Goal: Task Accomplishment & Management: Complete application form

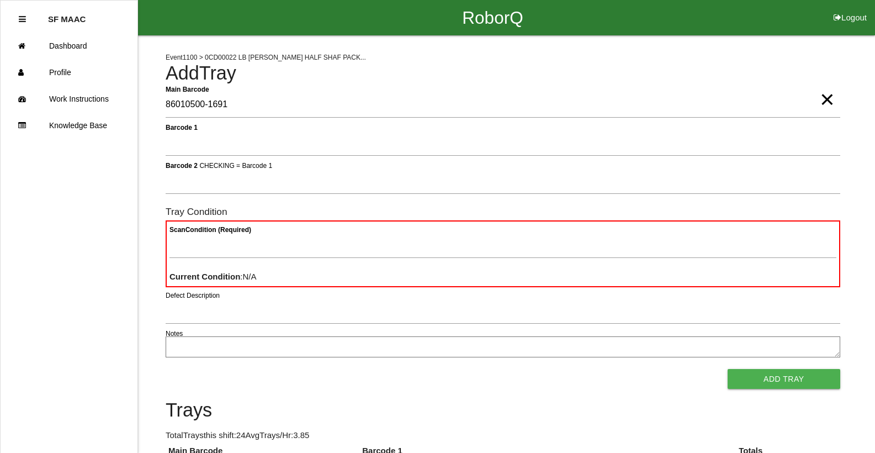
type Barcode "86010500-1691"
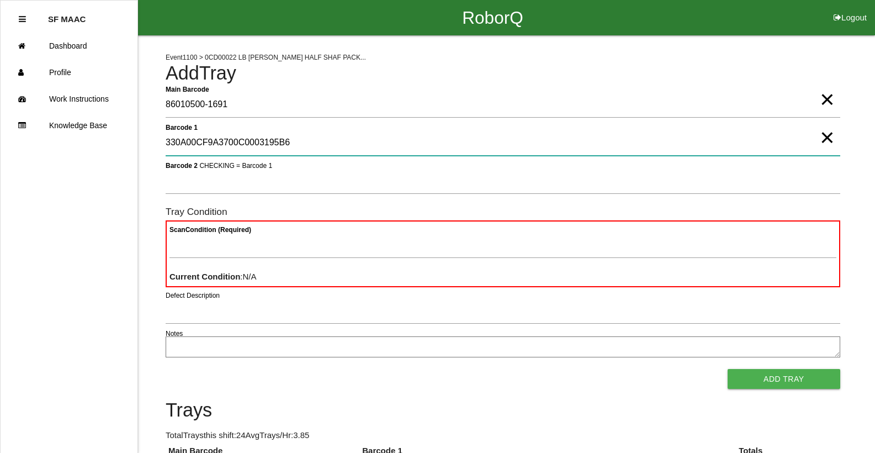
type 1 "330A00CF9A3700C0003195B6"
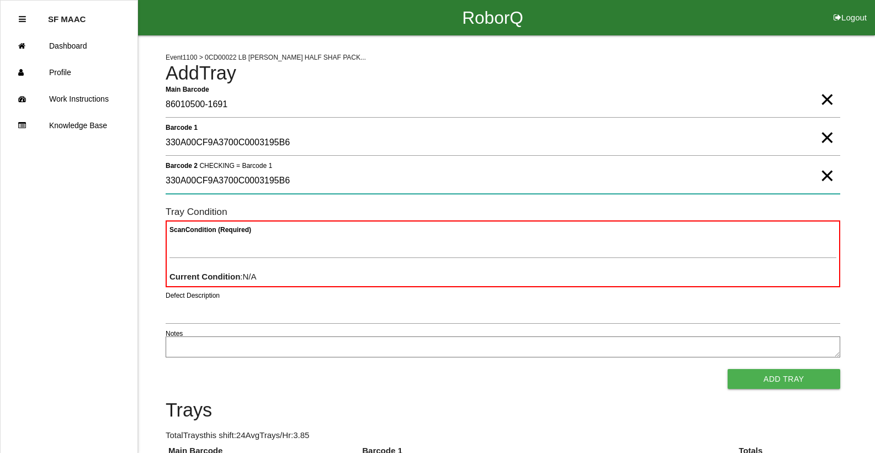
type 2 "330A00CF9A3700C0003195B6"
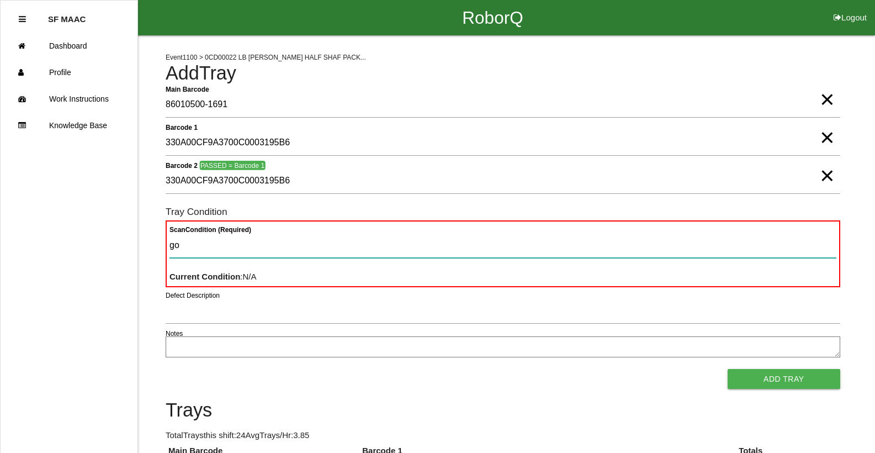
type Condition "goo"
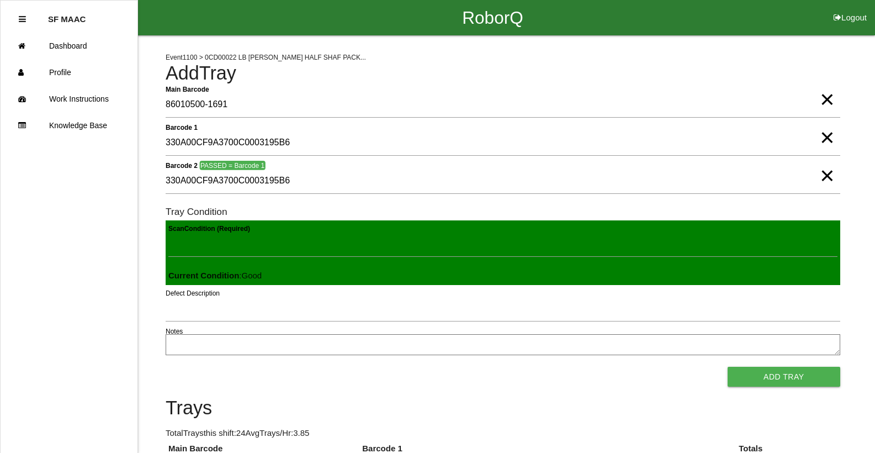
click button "Add Tray" at bounding box center [783, 376] width 113 height 20
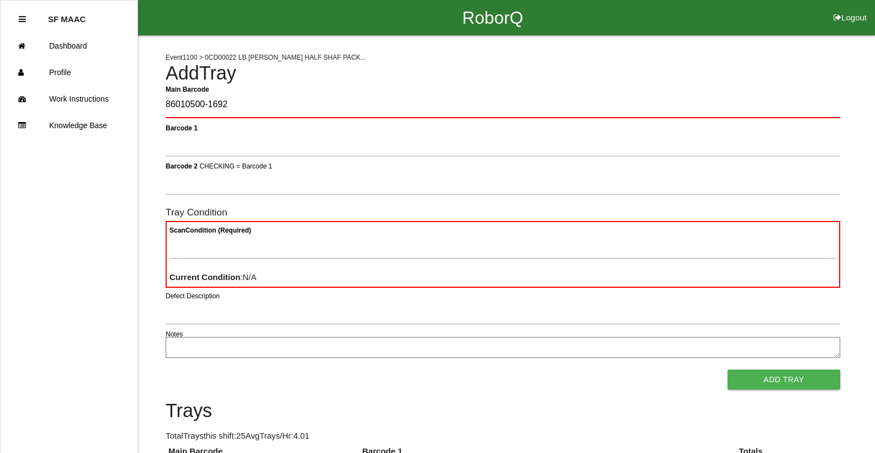
type Barcode "86010500-1692"
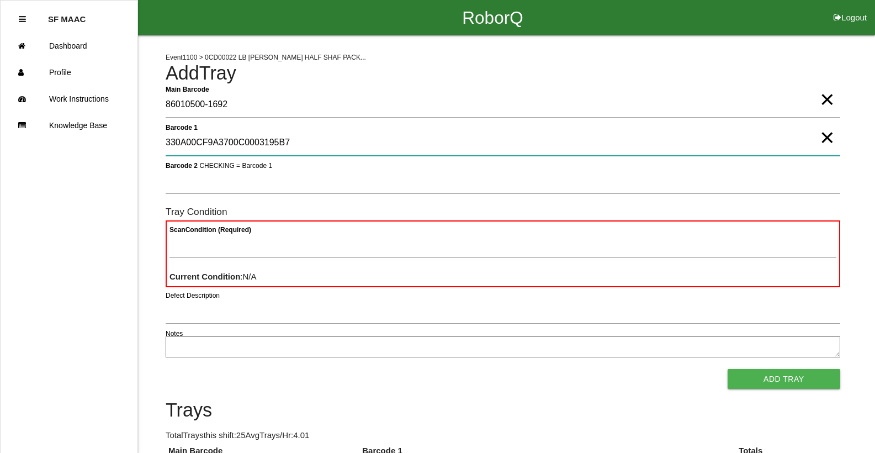
type 1 "330A00CF9A3700C0003195B7"
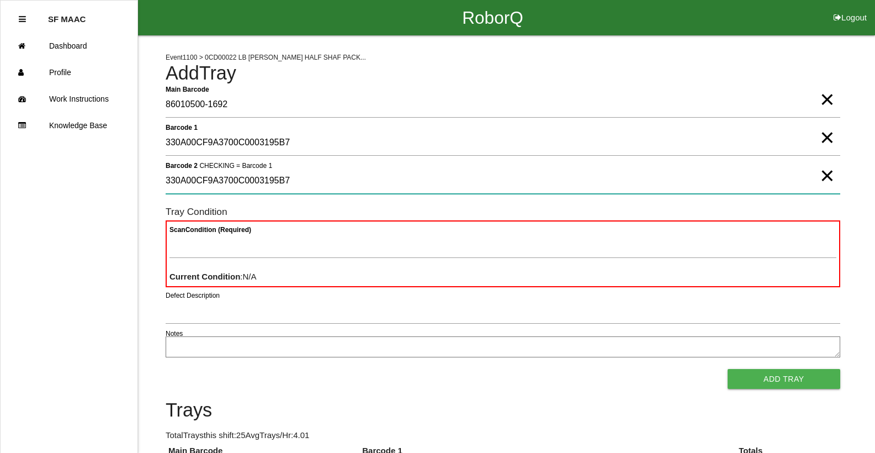
type 2 "330A00CF9A3700C0003195B7"
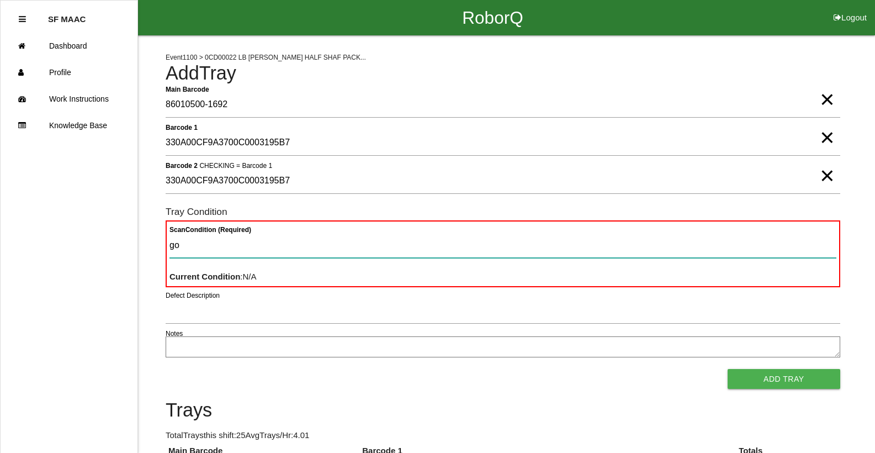
type Condition "goo"
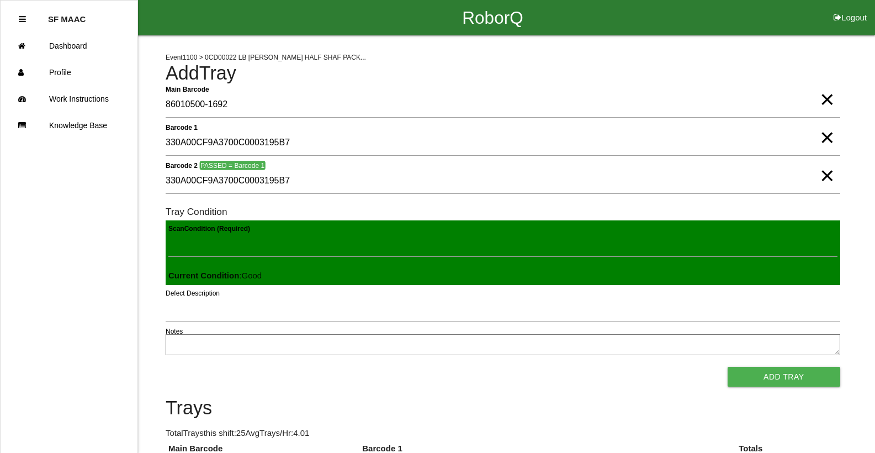
click at [727, 366] on button "Add Tray" at bounding box center [783, 376] width 113 height 20
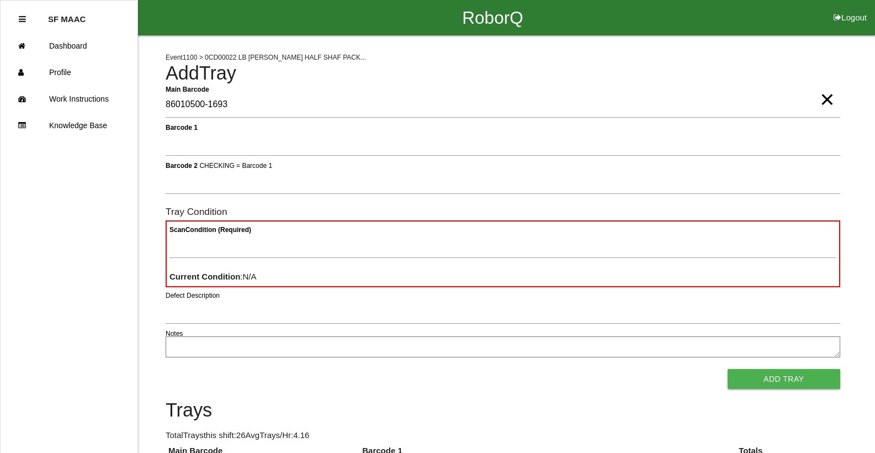
type Barcode "86010500-1693"
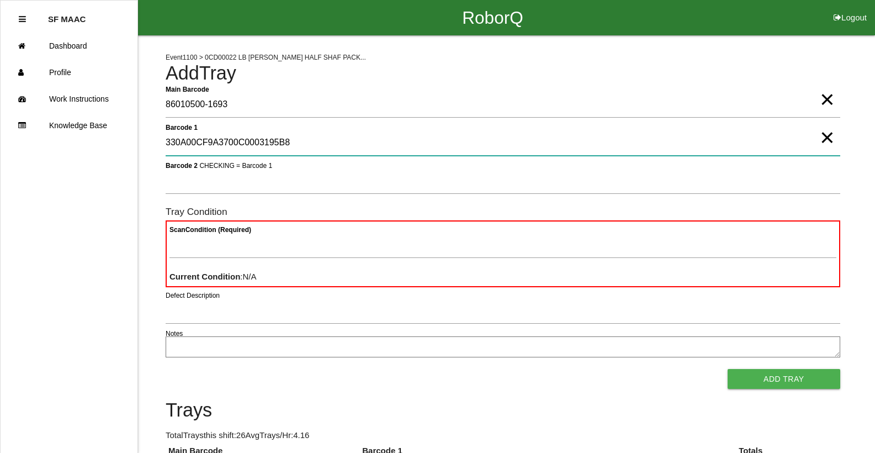
type 1 "330A00CF9A3700C0003195B8"
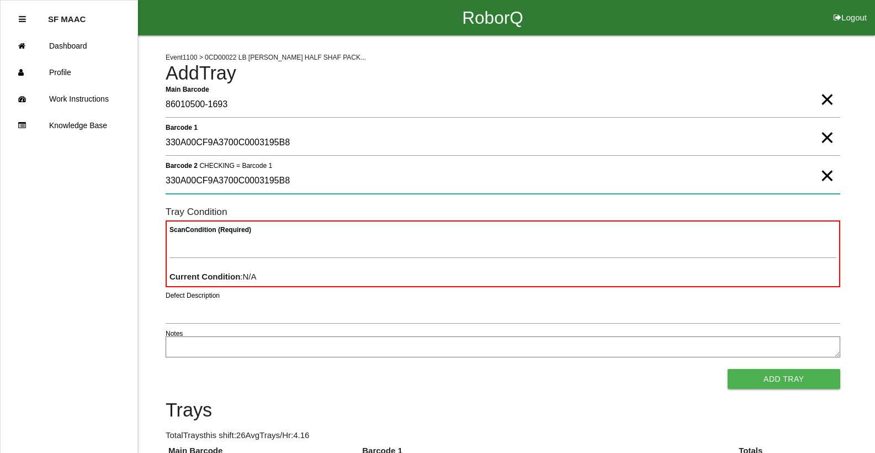
type 2 "330A00CF9A3700C0003195B8"
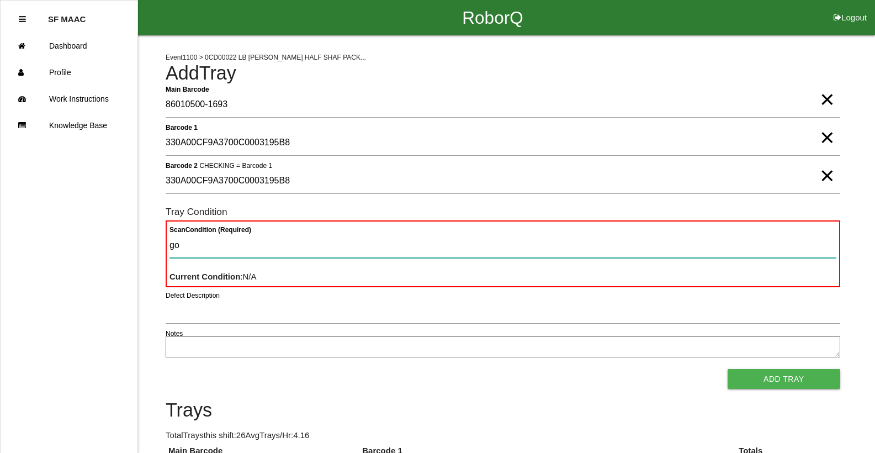
type Condition "goo"
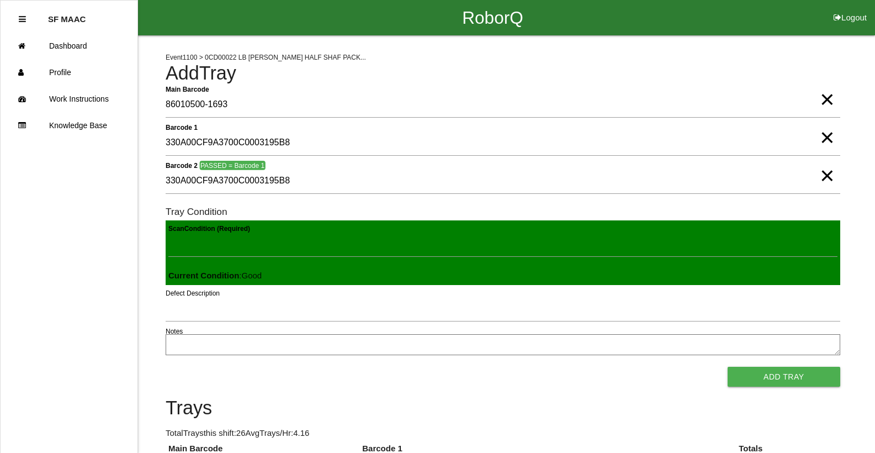
click at [727, 366] on button "Add Tray" at bounding box center [783, 376] width 113 height 20
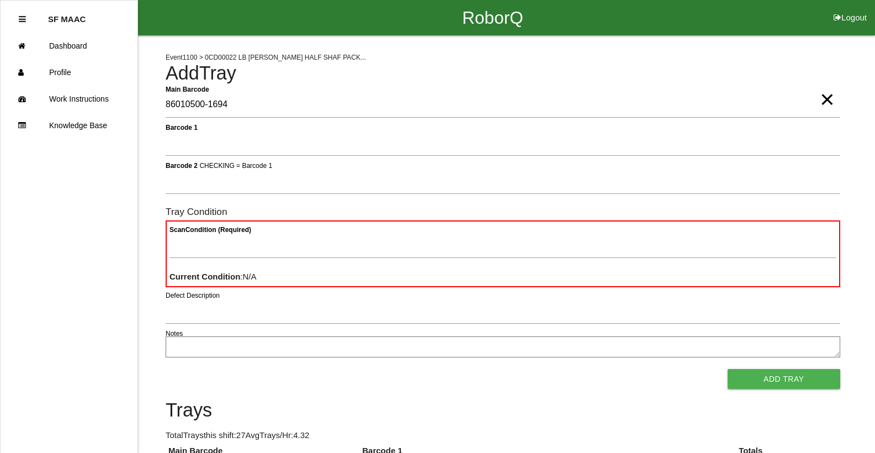
type Barcode "86010500-1694"
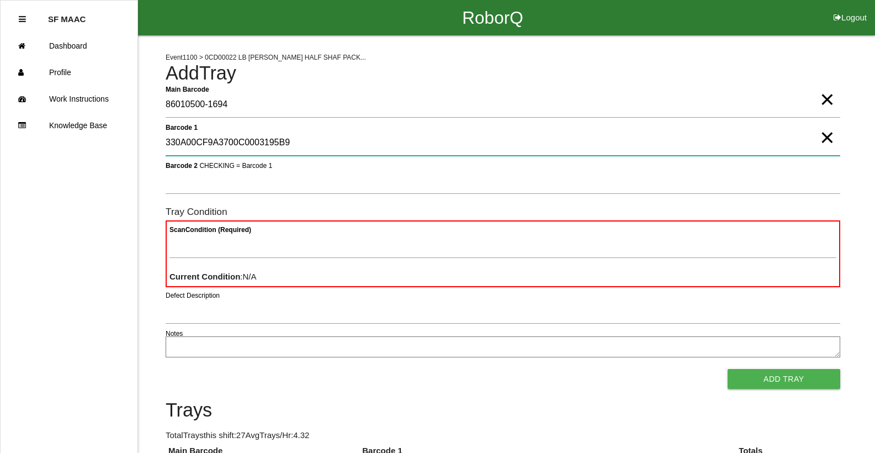
type 1 "330A00CF9A3700C0003195B9"
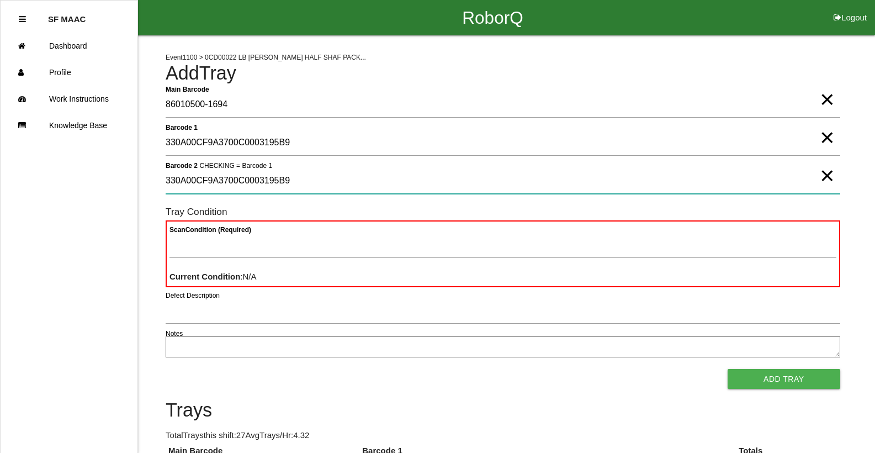
type 2 "330A00CF9A3700C0003195B9"
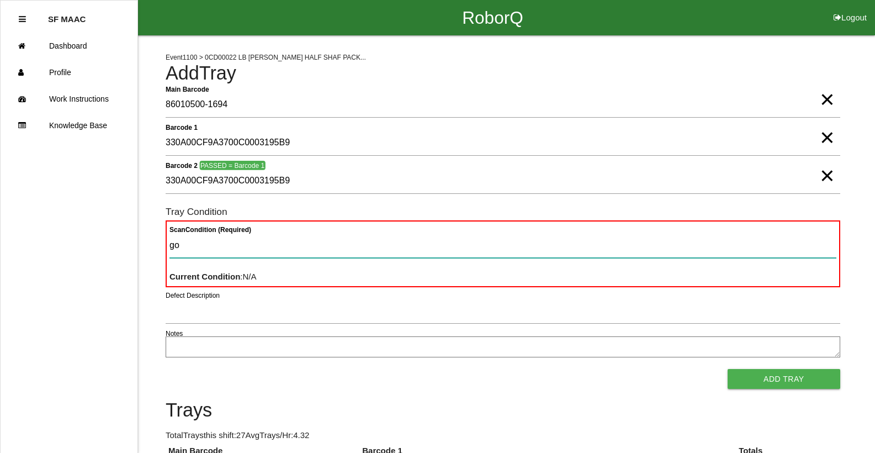
type Condition "goo"
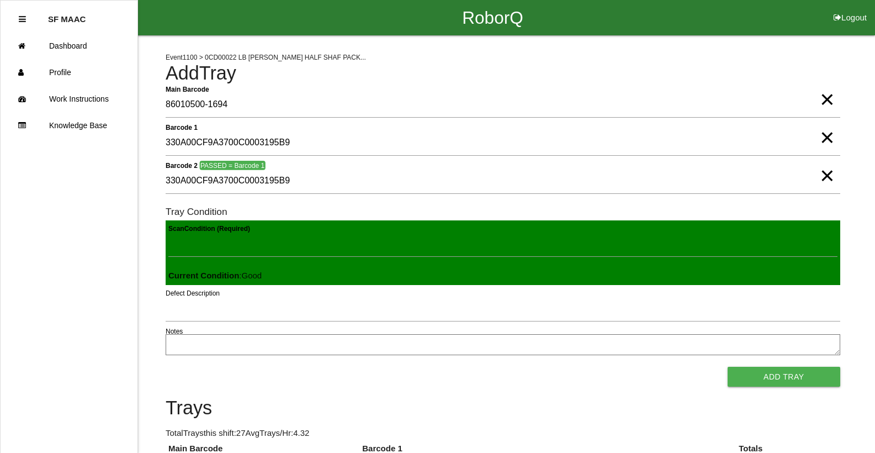
click at [727, 366] on button "Add Tray" at bounding box center [783, 376] width 113 height 20
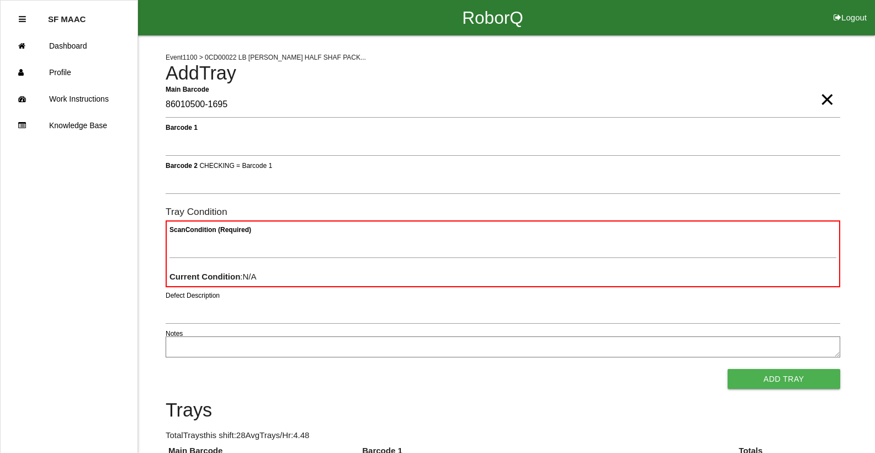
type Barcode "86010500-1695"
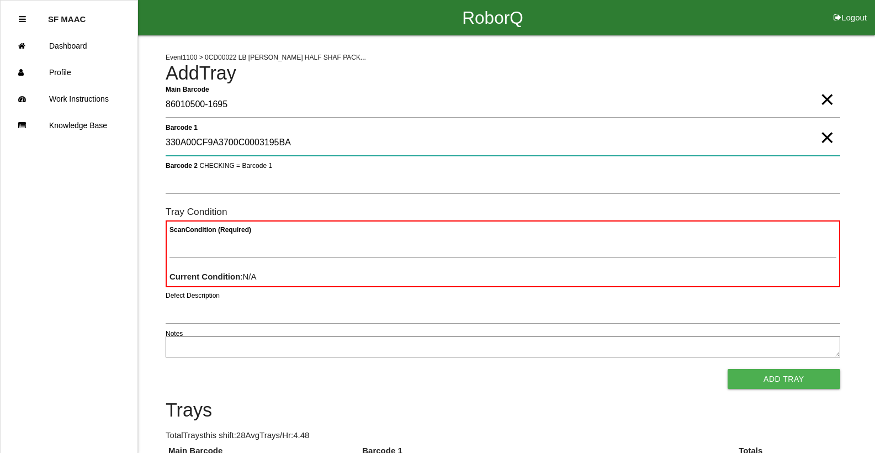
type 1 "330A00CF9A3700C0003195BA"
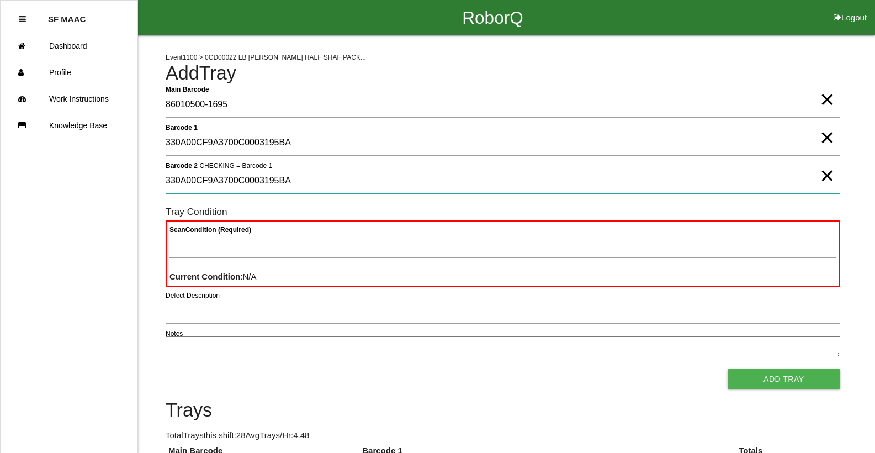
type 2 "330A00CF9A3700C0003195BA"
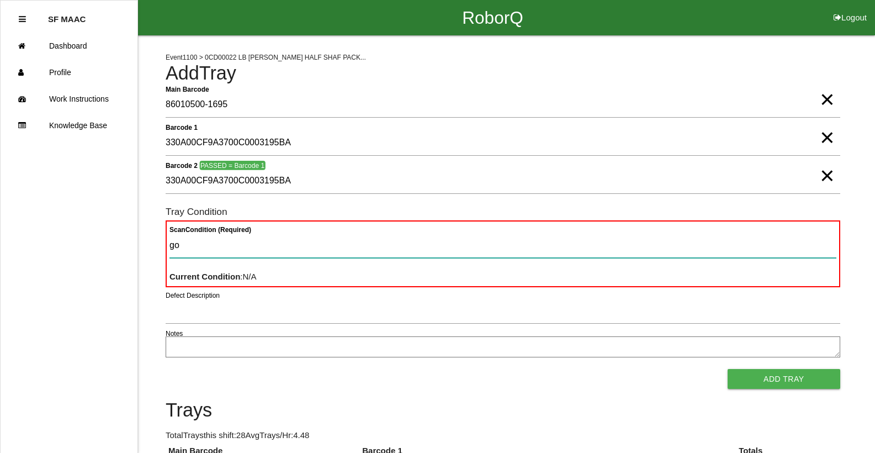
type Condition "goo"
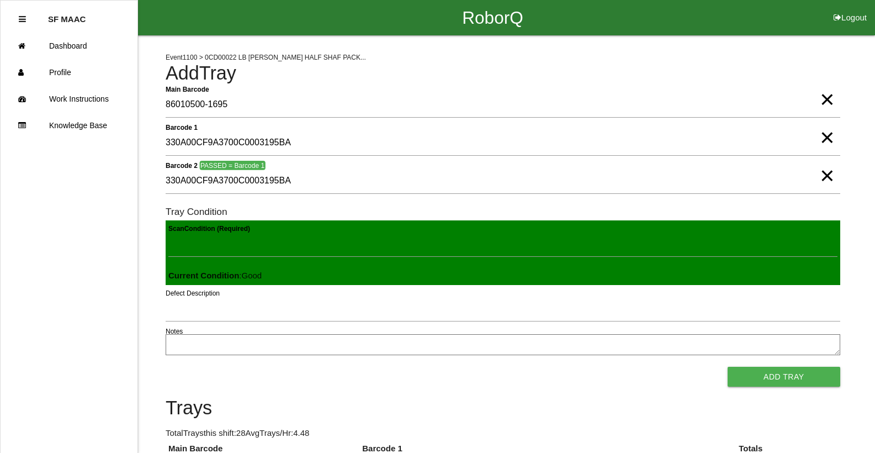
click at [727, 366] on button "Add Tray" at bounding box center [783, 376] width 113 height 20
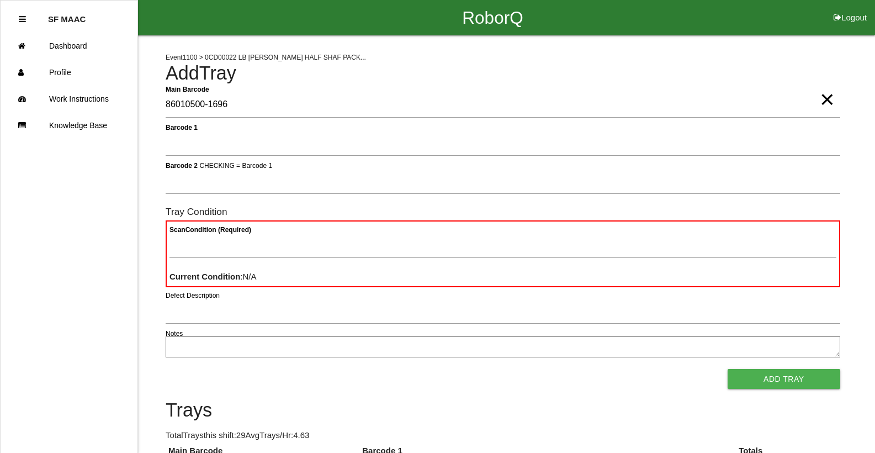
type Barcode "86010500-1696"
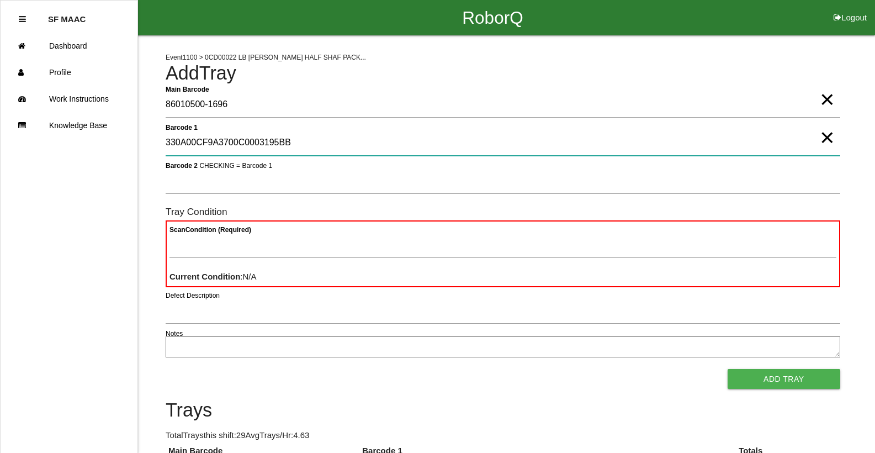
type 1 "330A00CF9A3700C0003195BB"
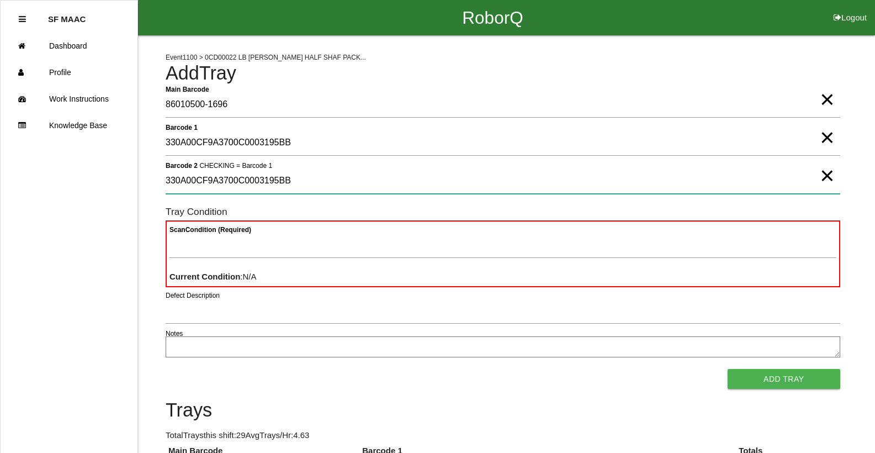
type 2 "330A00CF9A3700C0003195BB"
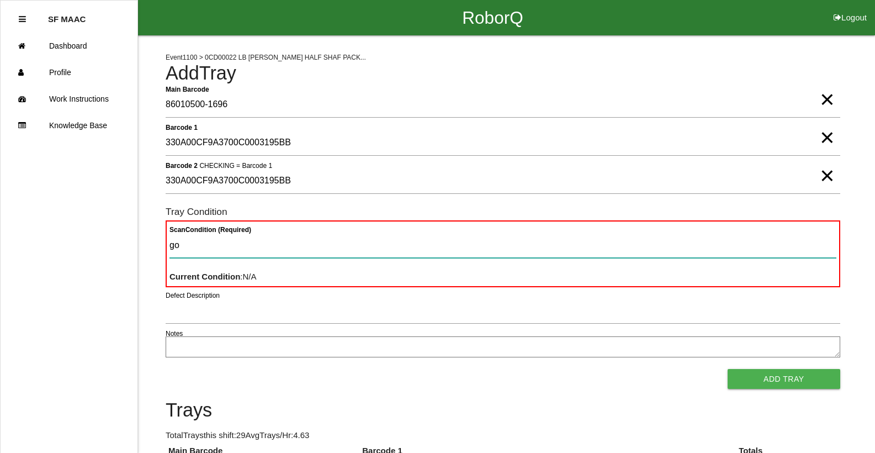
type Condition "goo"
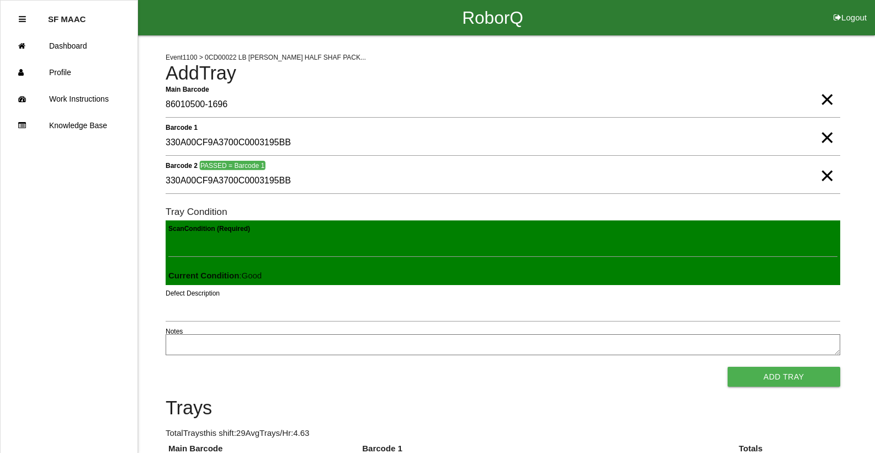
click at [727, 366] on button "Add Tray" at bounding box center [783, 376] width 113 height 20
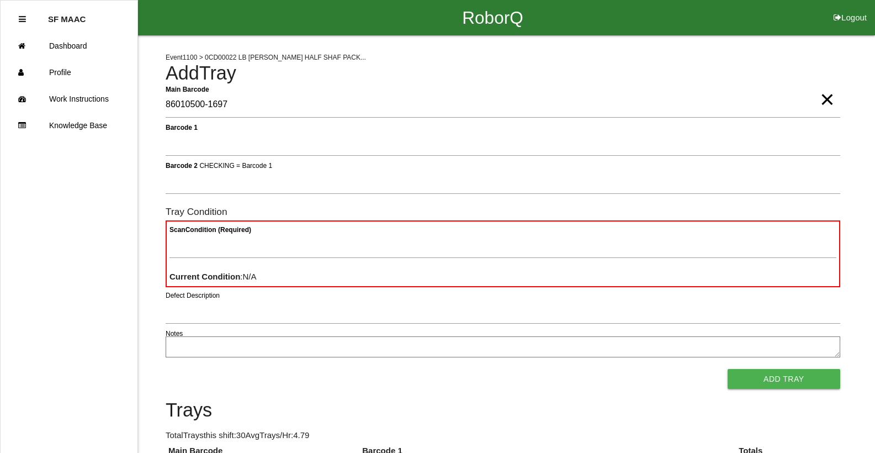
type Barcode "86010500-1697"
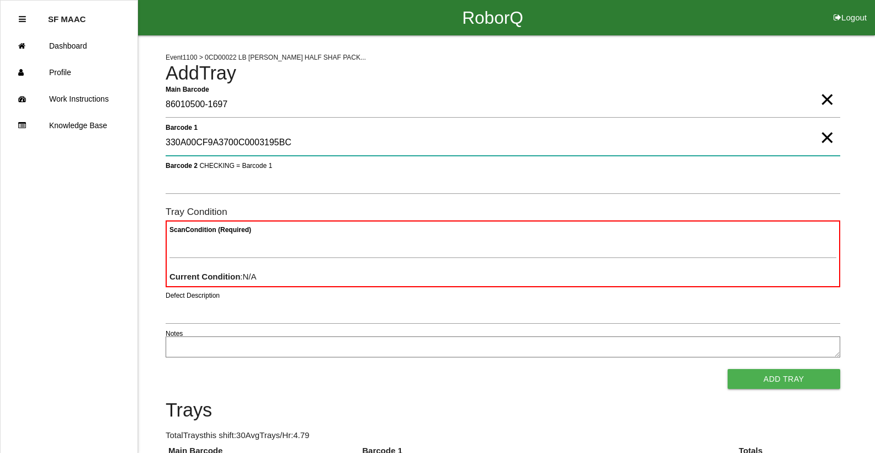
type 1 "330A00CF9A3700C0003195BC"
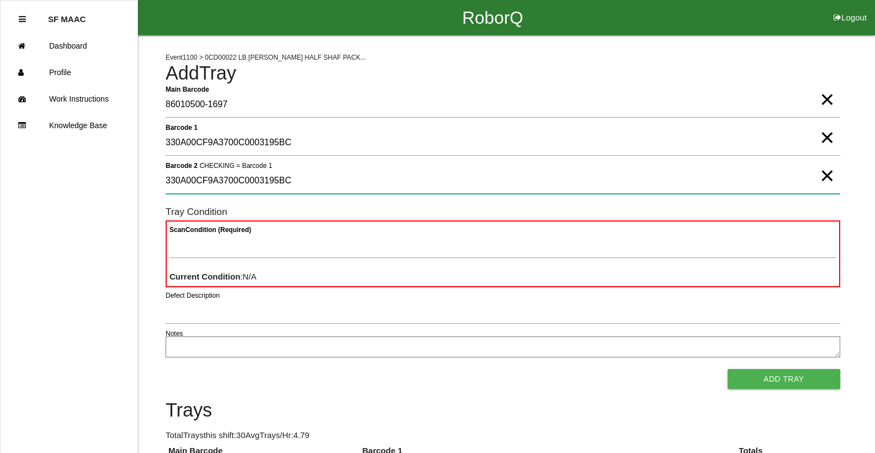
type 2 "330A00CF9A3700C0003195BC"
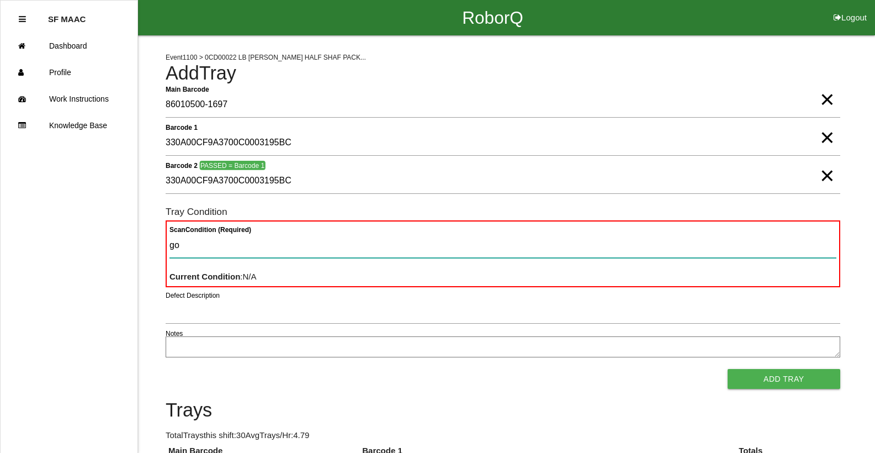
type Condition "goo"
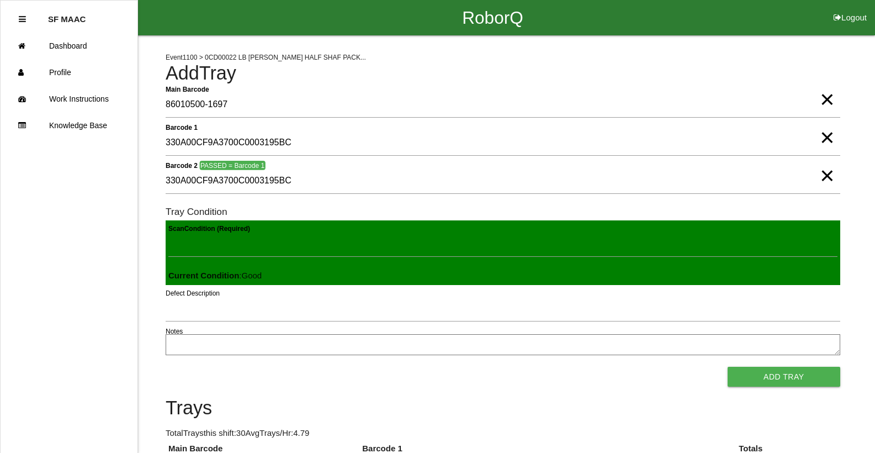
click at [727, 366] on button "Add Tray" at bounding box center [783, 376] width 113 height 20
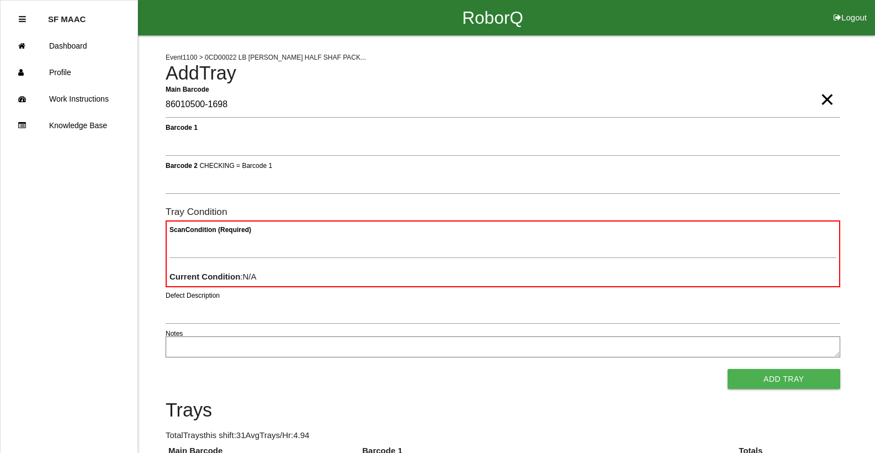
type Barcode "86010500-1698"
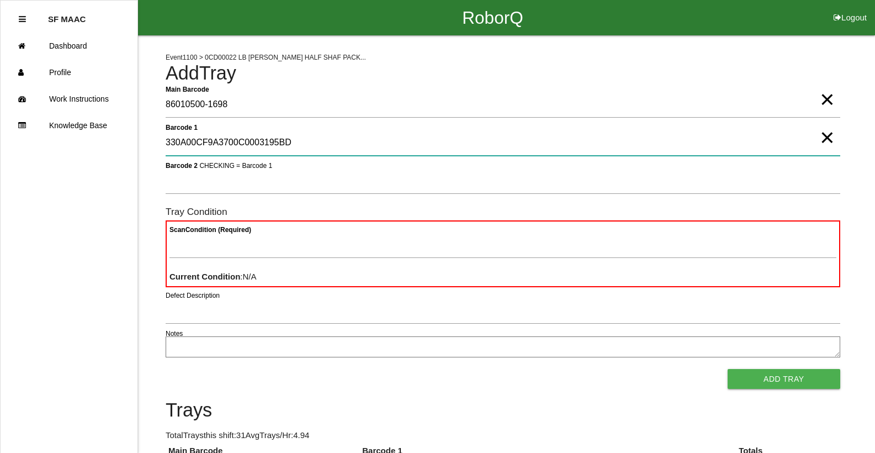
type 1 "330A00CF9A3700C0003195BD"
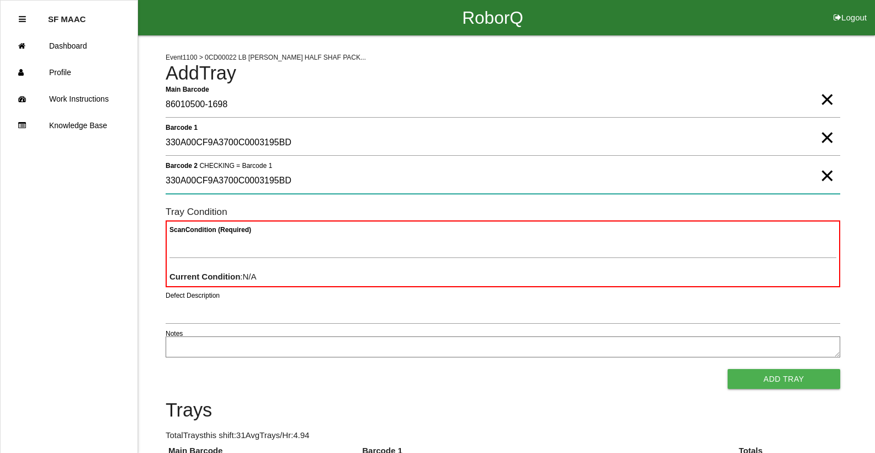
type 2 "330A00CF9A3700C0003195BD"
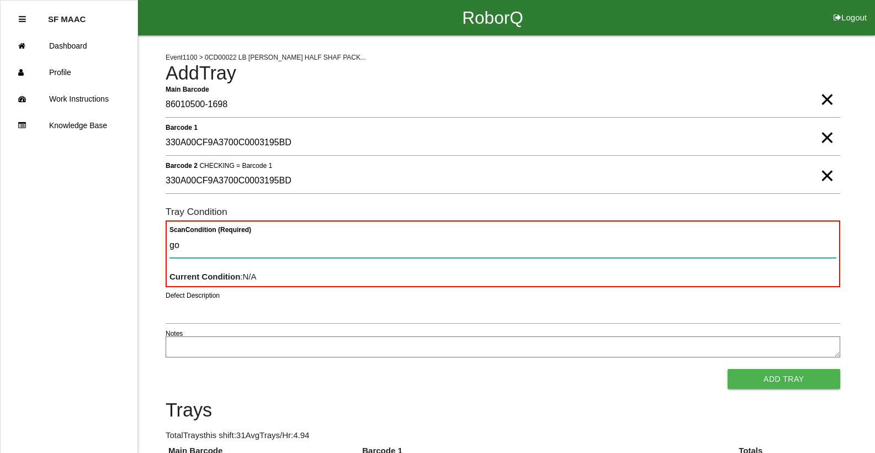
type Condition "goo"
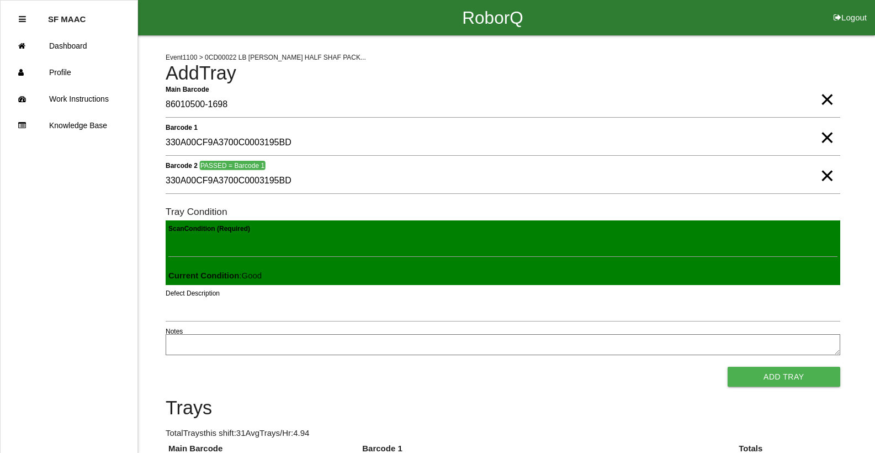
click button "Add Tray" at bounding box center [783, 376] width 113 height 20
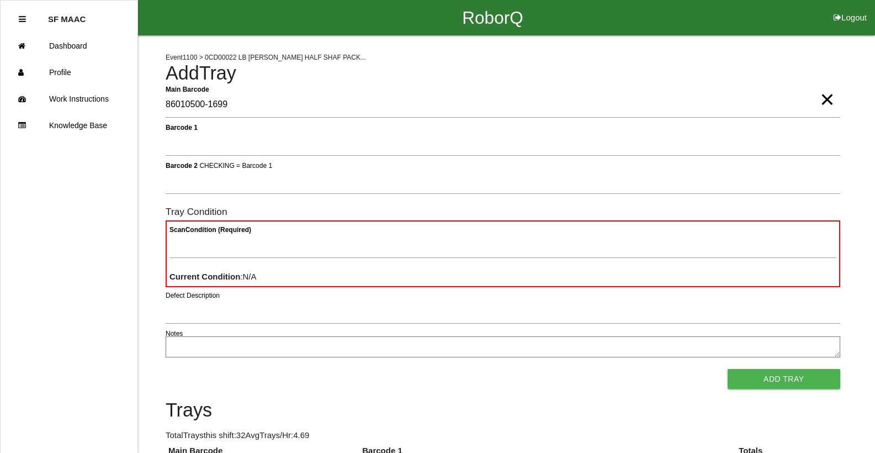
type Barcode "86010500-1699"
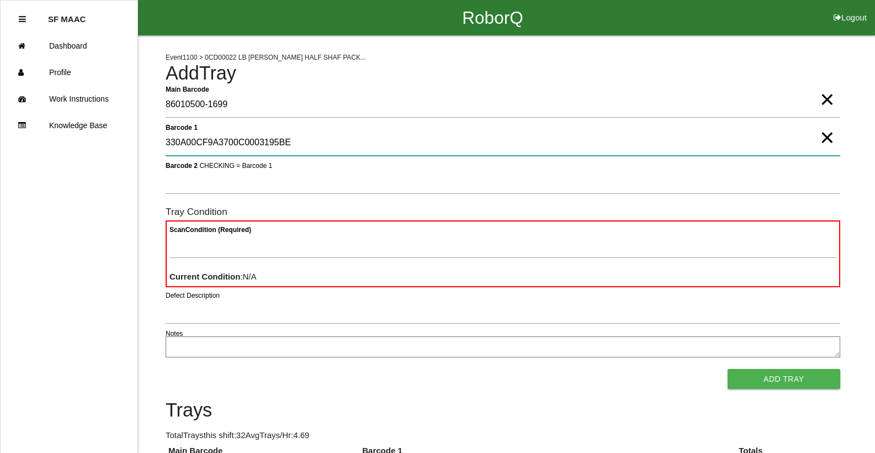
type 1 "330A00CF9A3700C0003195BE"
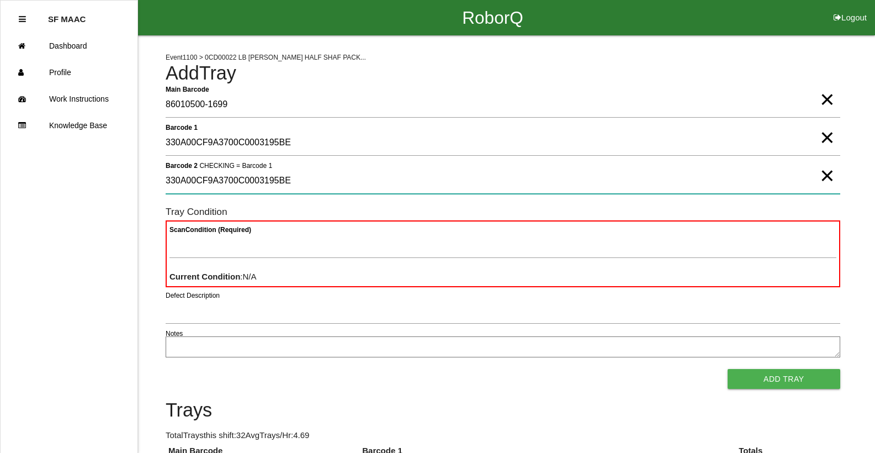
type 2 "330A00CF9A3700C0003195BE"
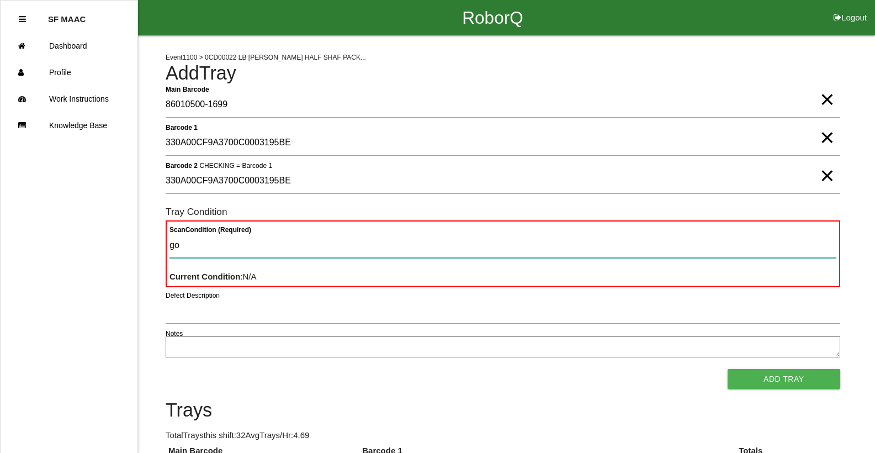
type Condition "goo"
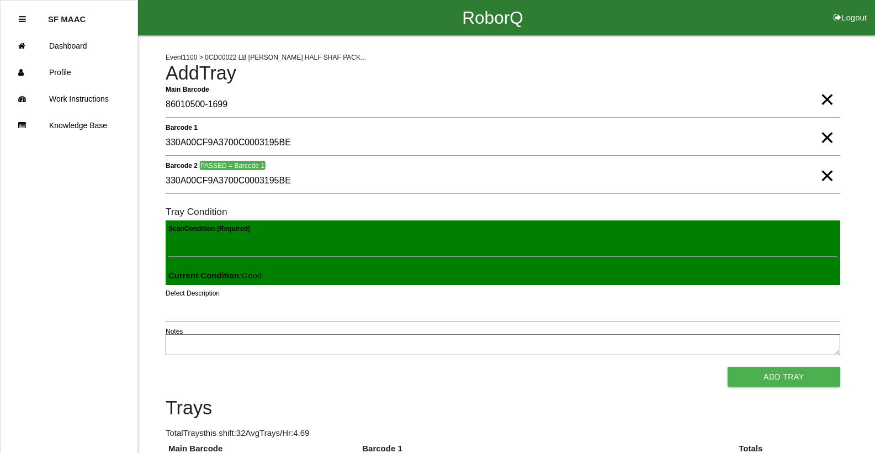
click at [727, 366] on button "Add Tray" at bounding box center [783, 376] width 113 height 20
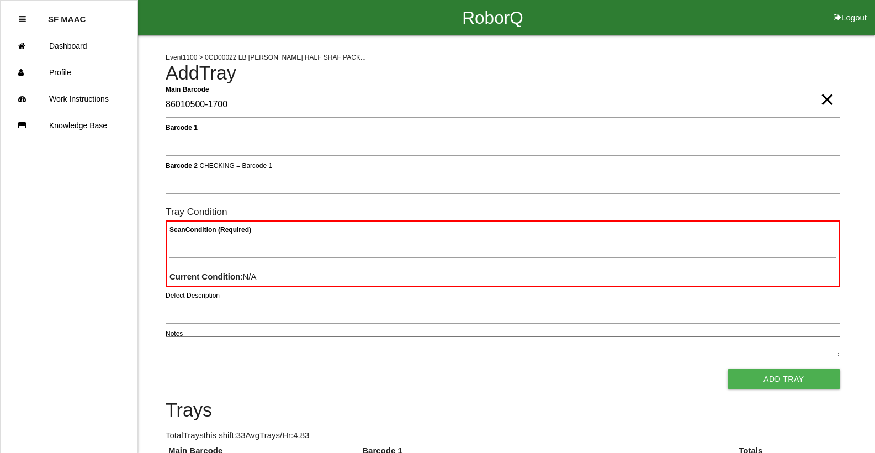
type Barcode "86010500-1700"
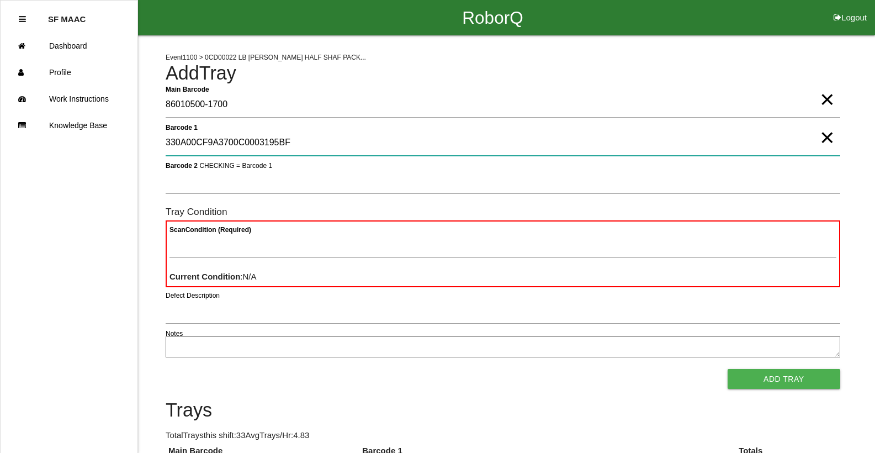
type 1 "330A00CF9A3700C0003195BF"
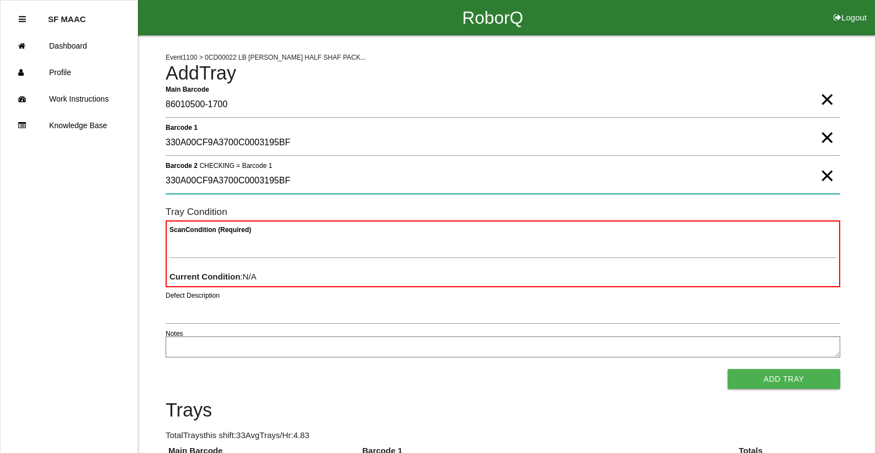
type 2 "330A00CF9A3700C0003195BF"
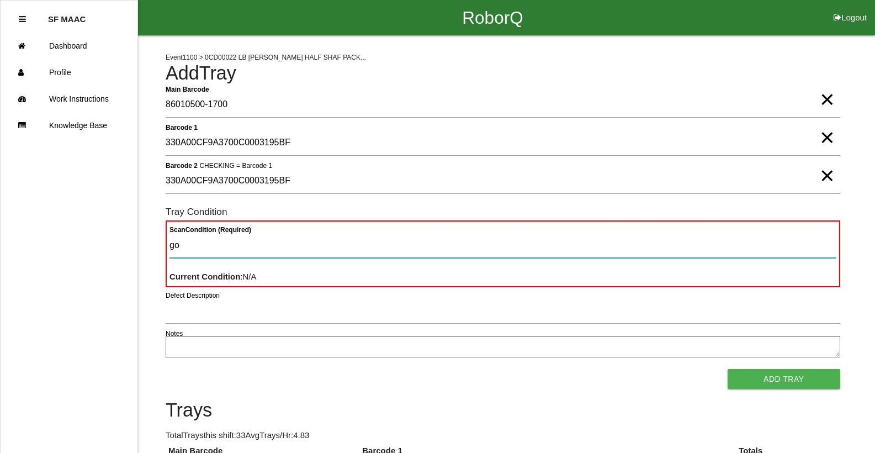
type Condition "goo"
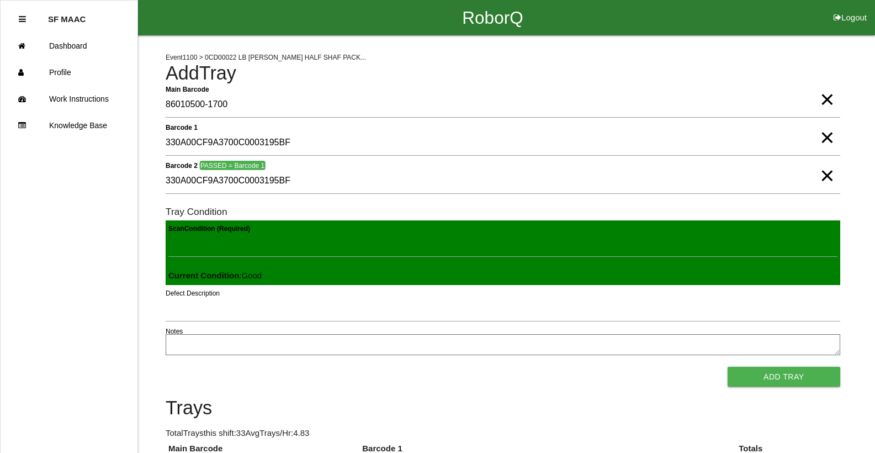
click at [727, 366] on button "Add Tray" at bounding box center [783, 376] width 113 height 20
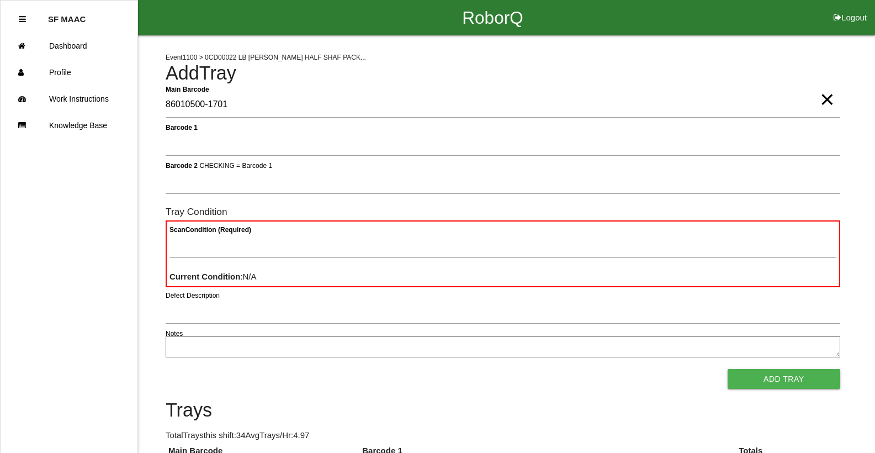
type Barcode "86010500-1701"
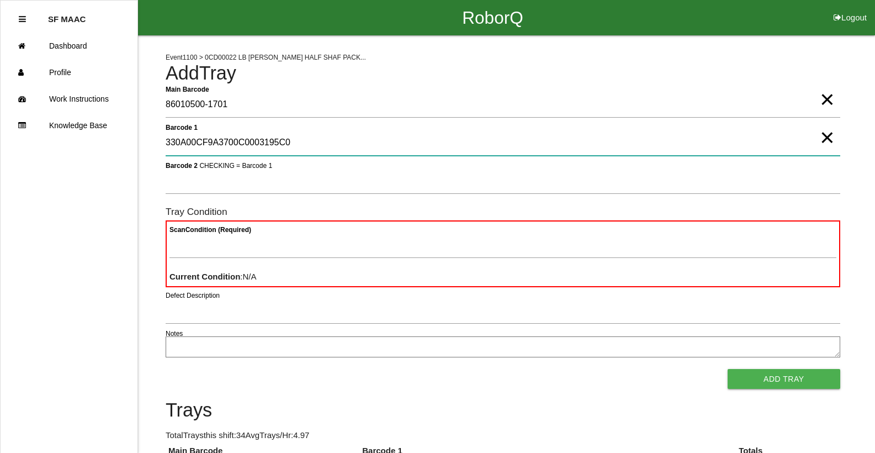
type 1 "330A00CF9A3700C0003195C0"
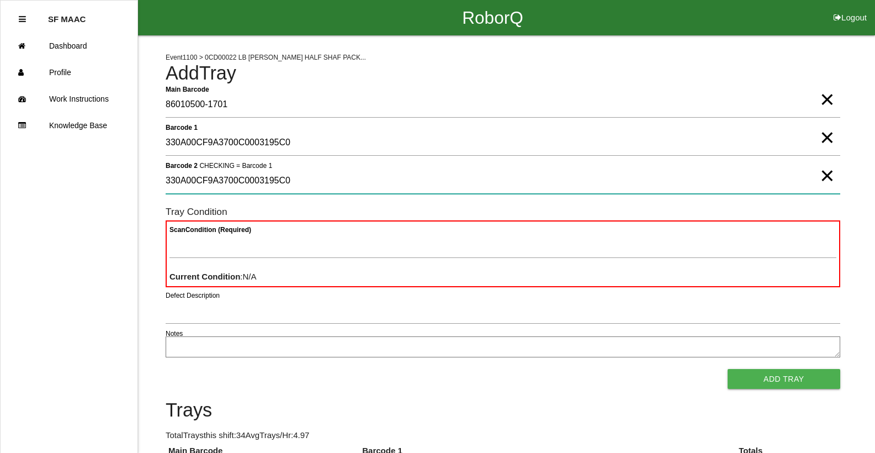
type 2 "330A00CF9A3700C0003195C0"
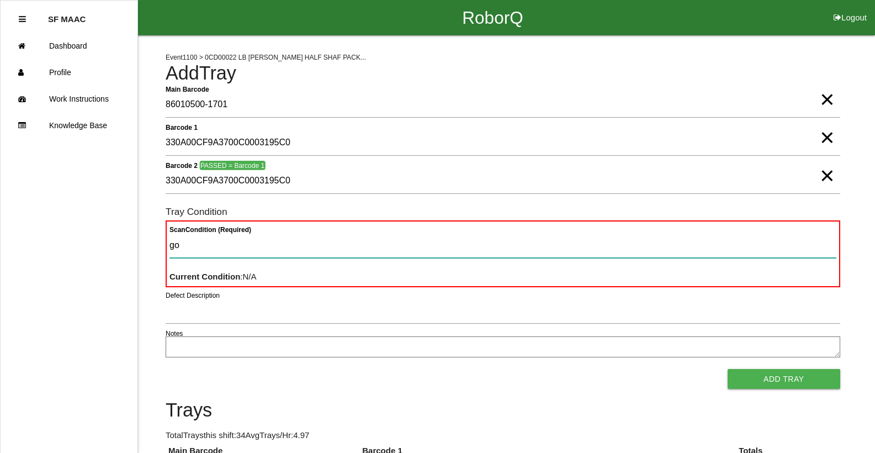
type Condition "goo"
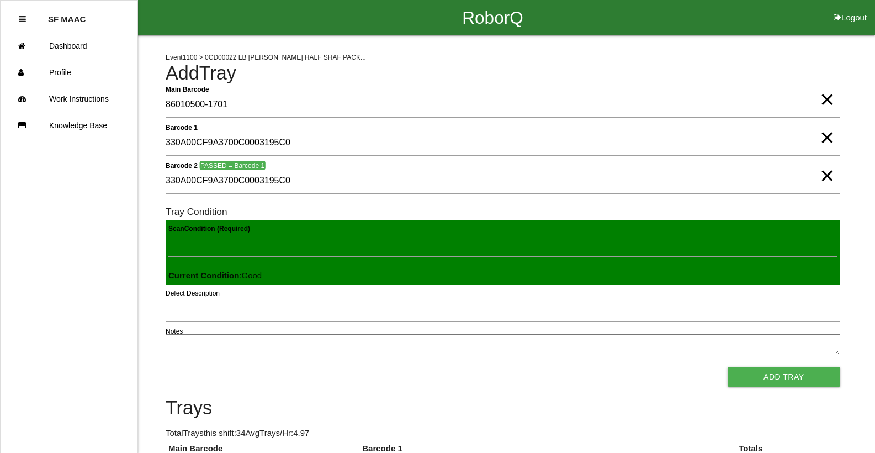
click at [727, 366] on button "Add Tray" at bounding box center [783, 376] width 113 height 20
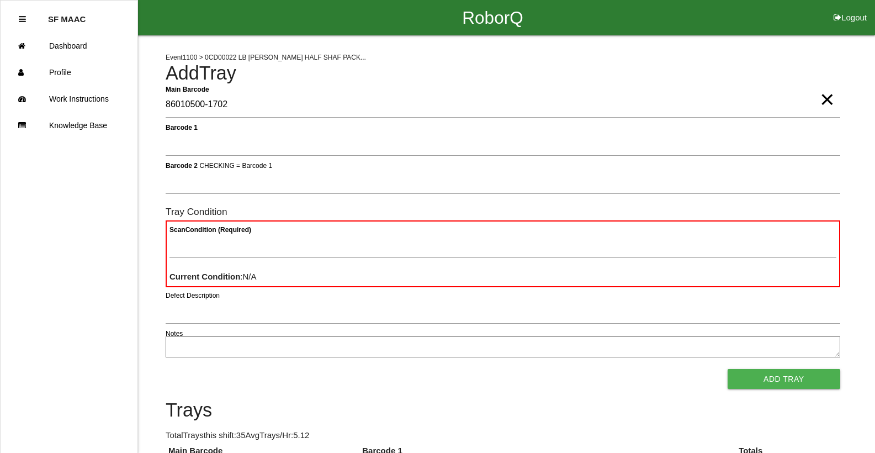
type Barcode "86010500-1702"
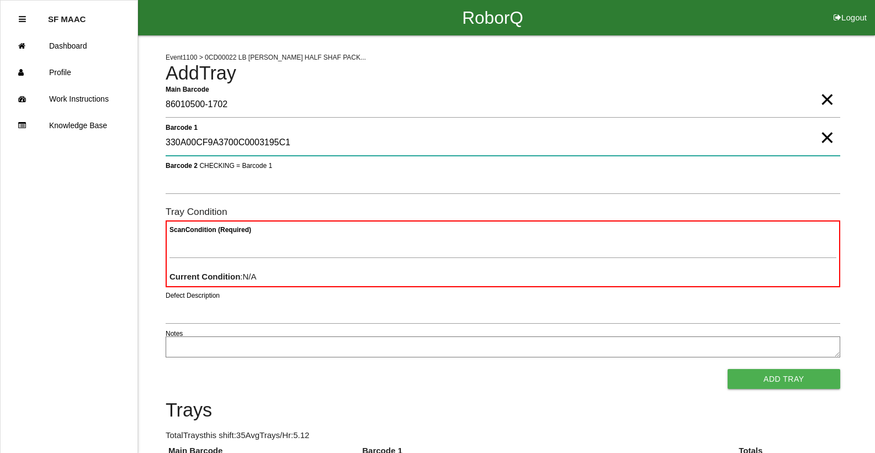
type 1 "330A00CF9A3700C0003195C1"
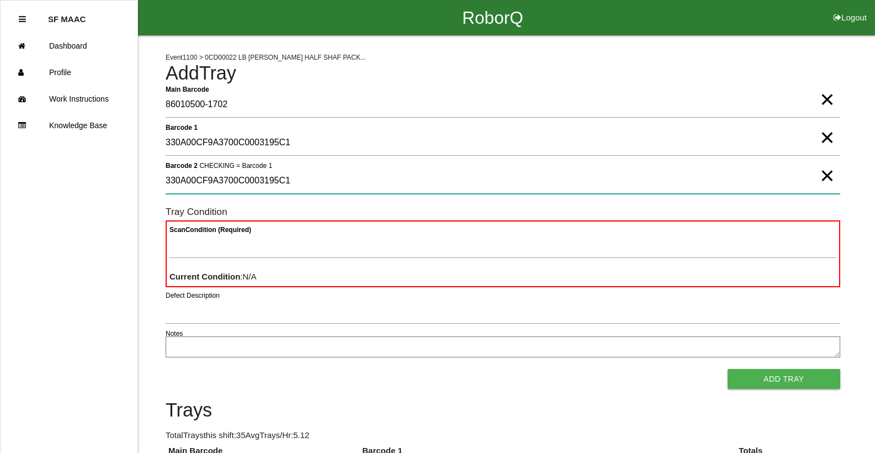
type 2 "330A00CF9A3700C0003195C1"
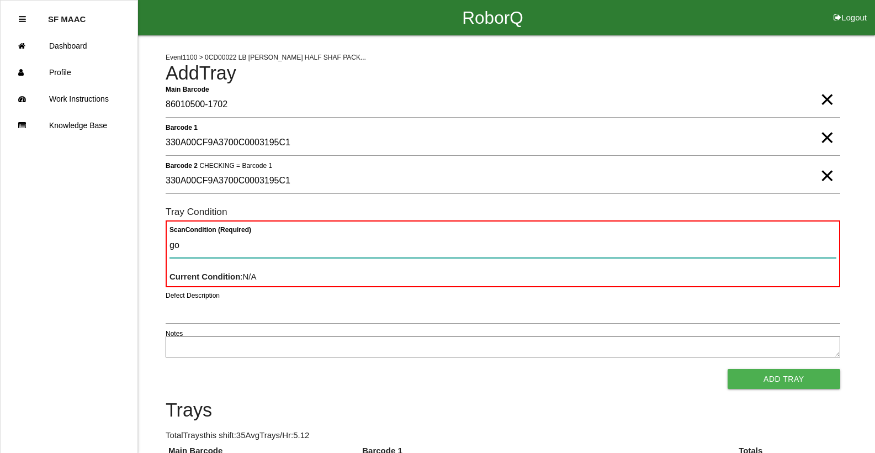
type Condition "goo"
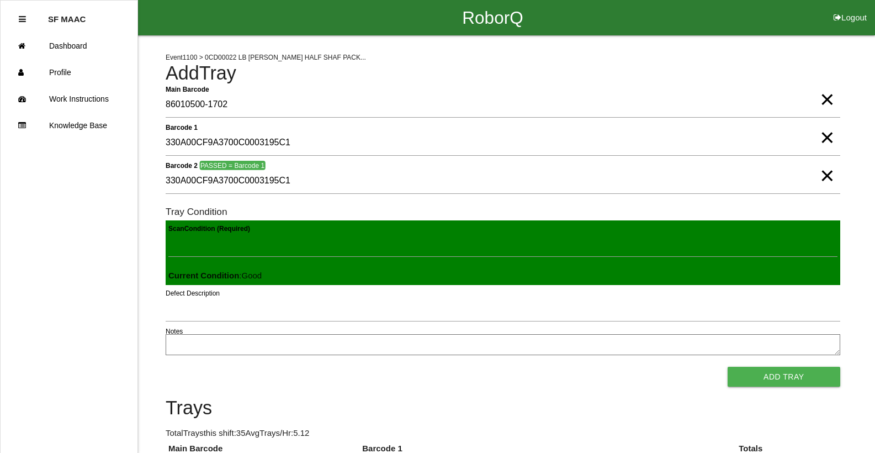
click at [727, 366] on button "Add Tray" at bounding box center [783, 376] width 113 height 20
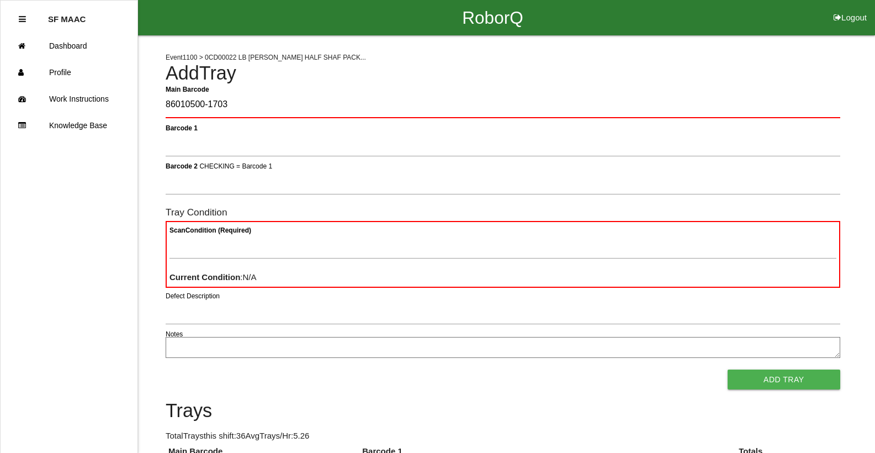
type Barcode "86010500-1703"
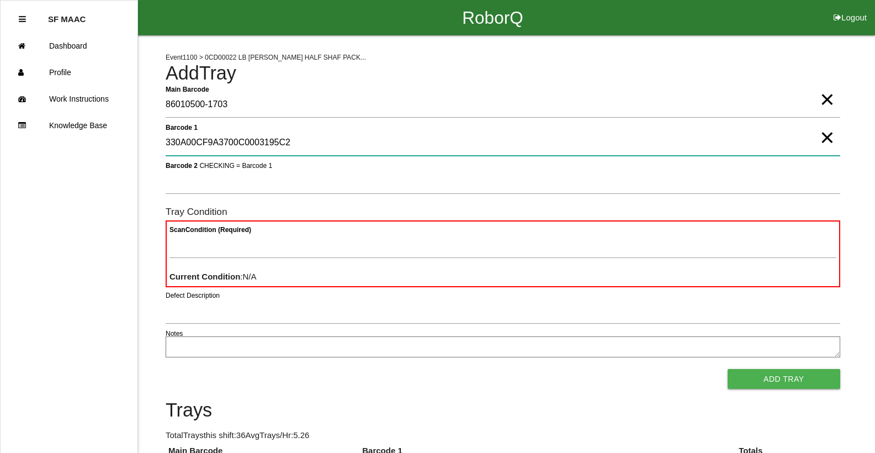
type 1 "330A00CF9A3700C0003195C2"
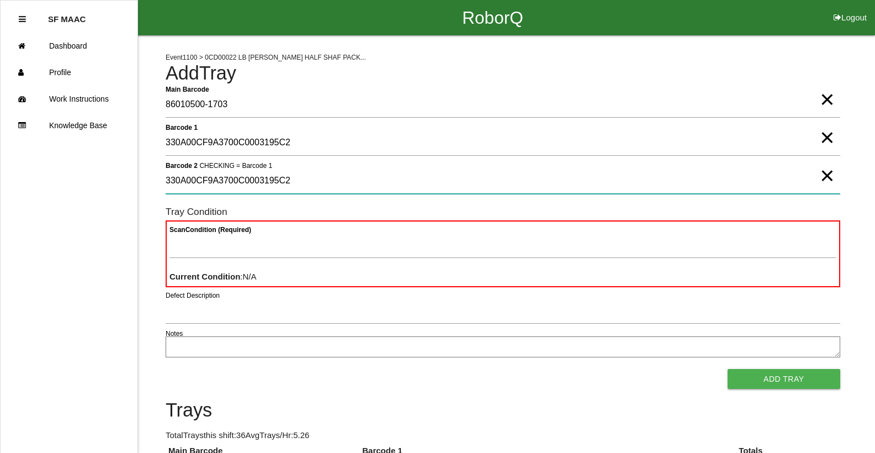
type 2 "330A00CF9A3700C0003195C2"
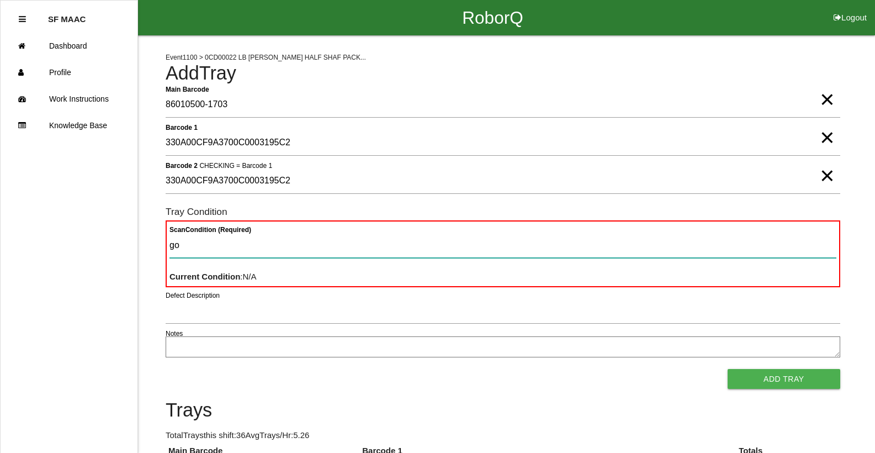
type Condition "goo"
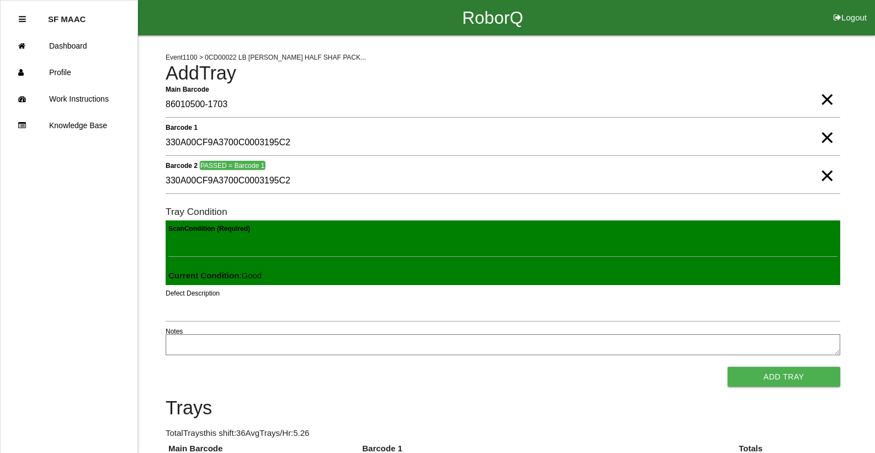
click at [727, 366] on button "Add Tray" at bounding box center [783, 376] width 113 height 20
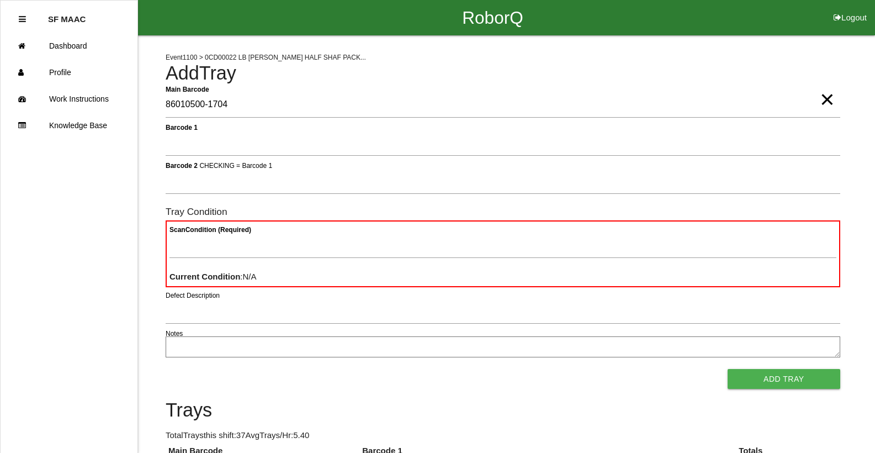
type Barcode "86010500-1704"
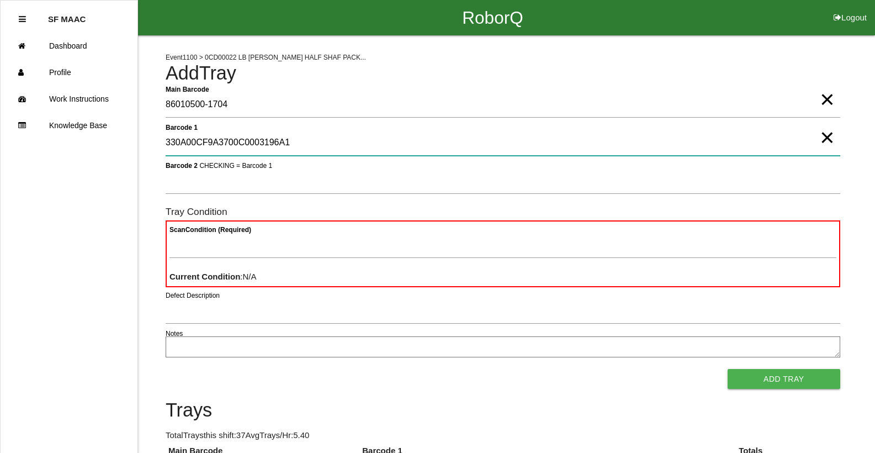
type 1 "330A00CF9A3700C0003196A1"
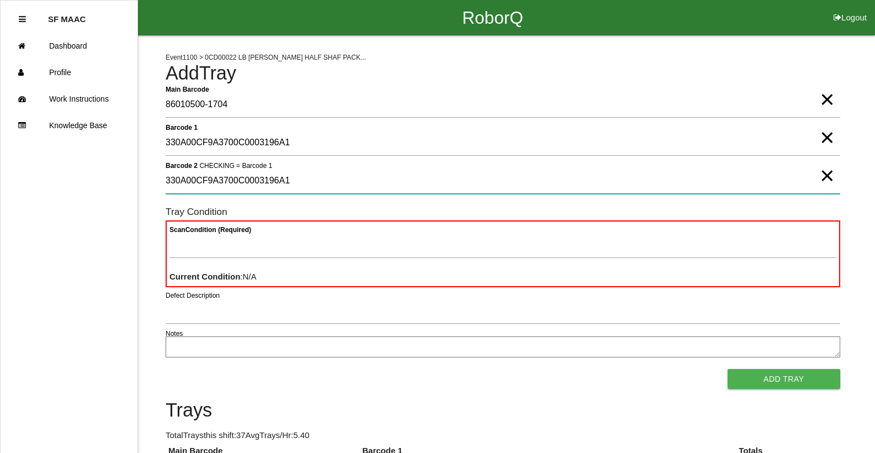
type 2 "330A00CF9A3700C0003196A1"
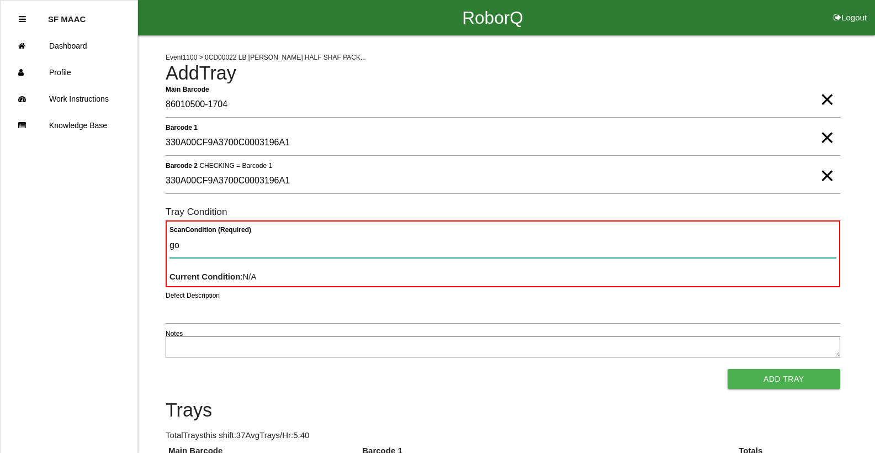
type Condition "goo"
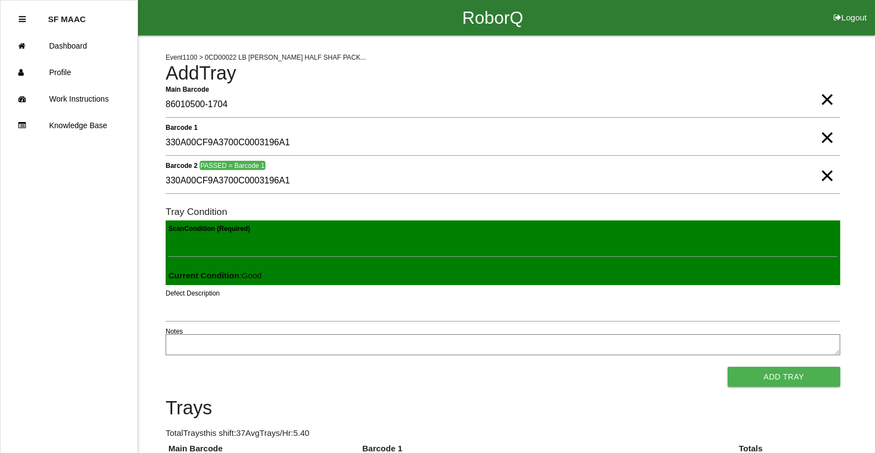
click at [727, 366] on button "Add Tray" at bounding box center [783, 376] width 113 height 20
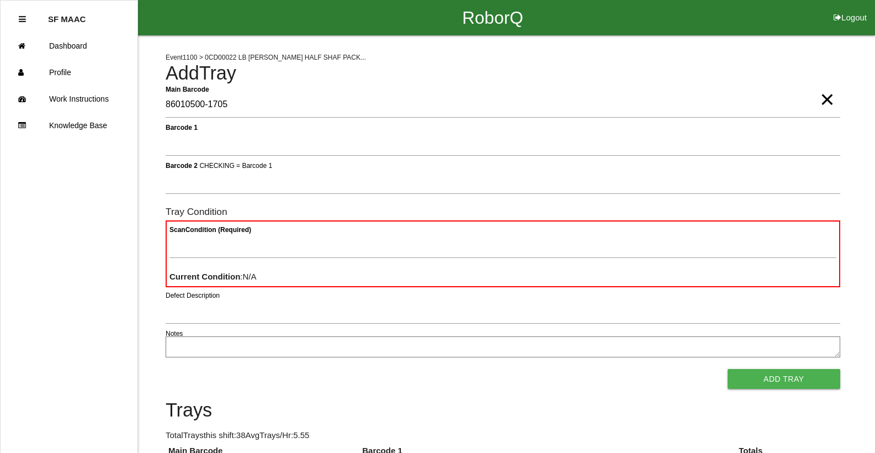
type Barcode "86010500-1705"
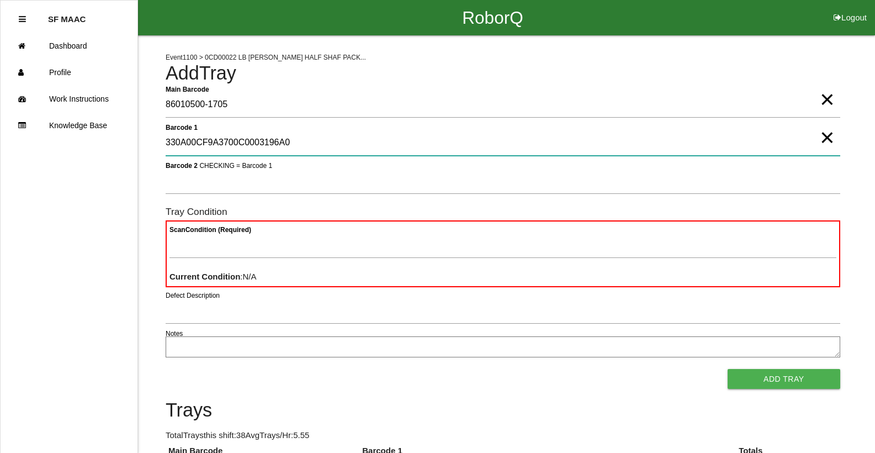
type 1 "330A00CF9A3700C0003196A0"
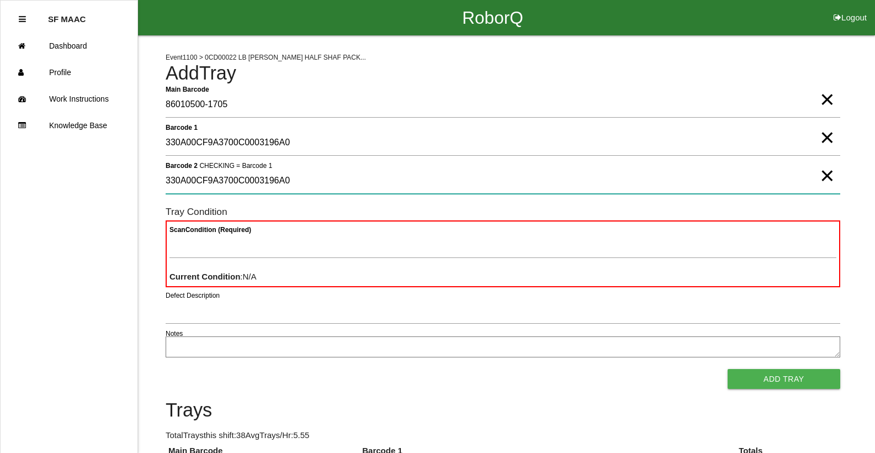
type 2 "330A00CF9A3700C0003196A0"
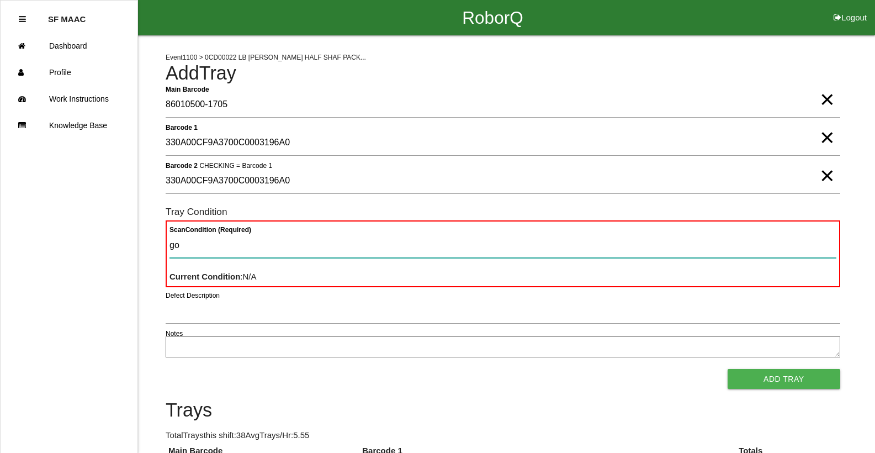
type Condition "goo"
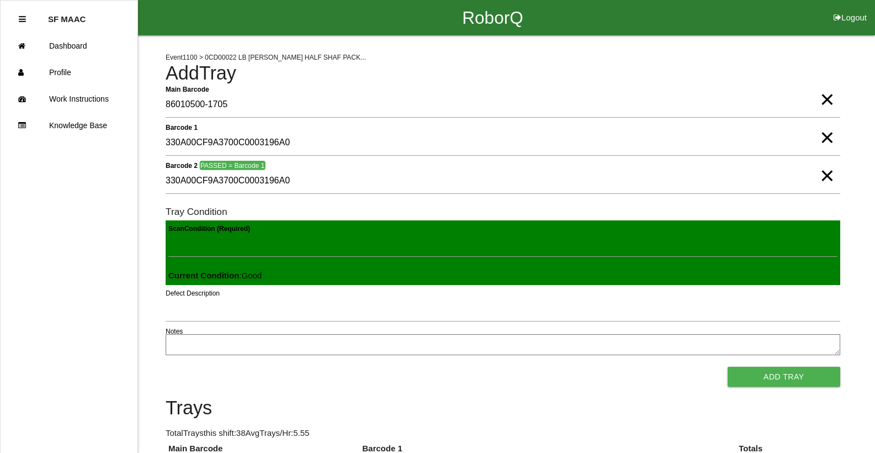
click at [727, 366] on button "Add Tray" at bounding box center [783, 376] width 113 height 20
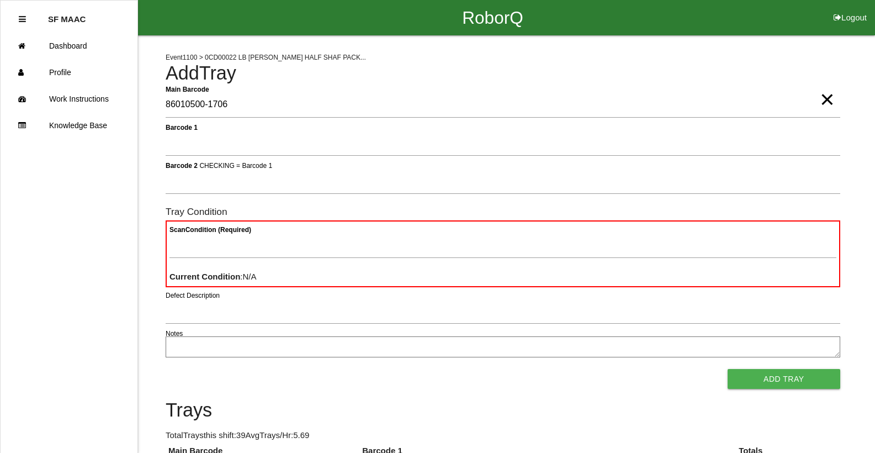
type Barcode "86010500-1706"
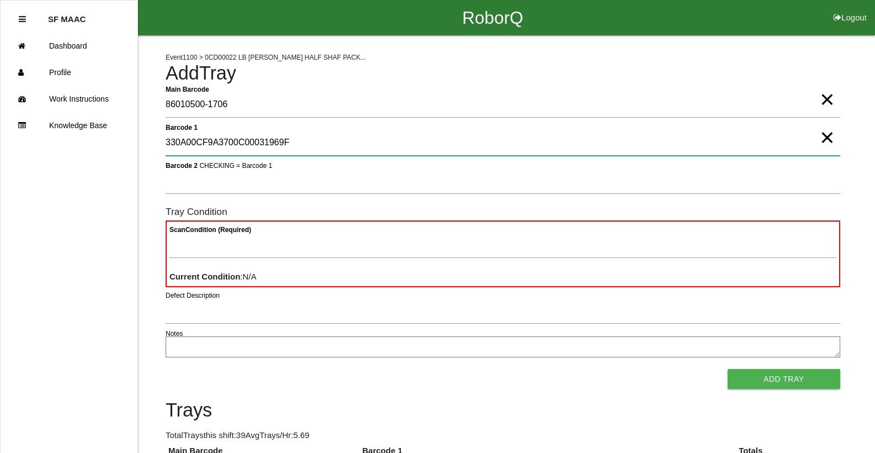
type 1 "330A00CF9A3700C00031969F"
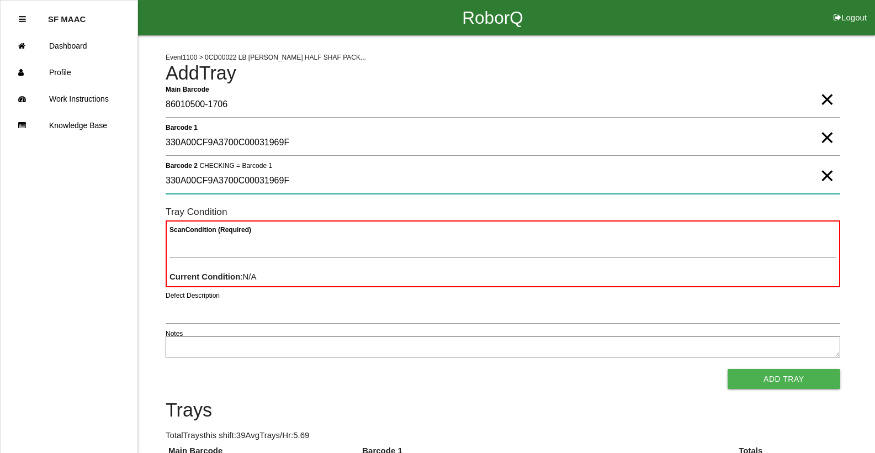
type 2 "330A00CF9A3700C00031969F"
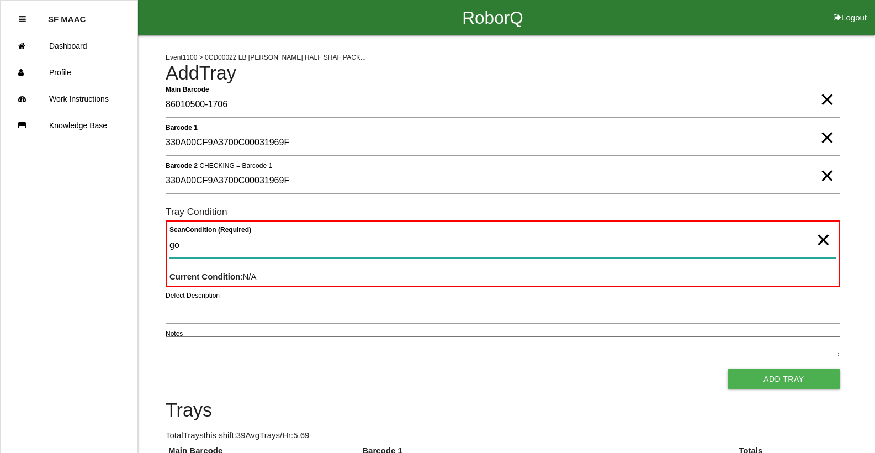
type Condition "goo"
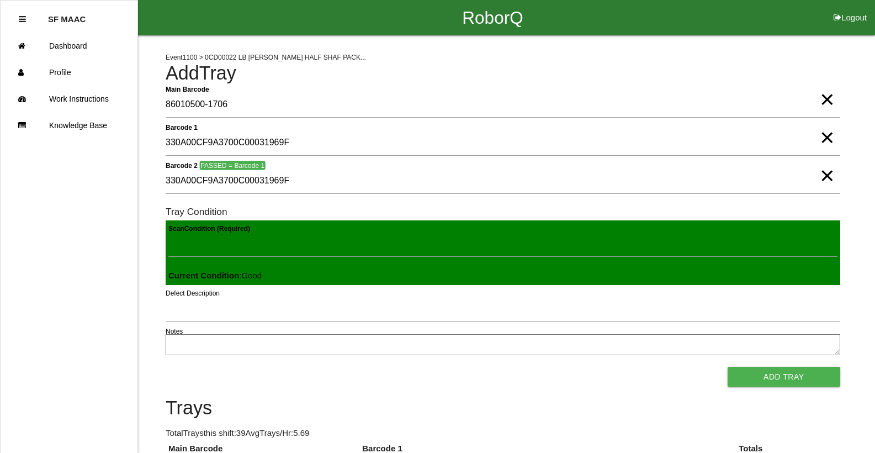
click at [727, 366] on button "Add Tray" at bounding box center [783, 376] width 113 height 20
